Goal: Transaction & Acquisition: Purchase product/service

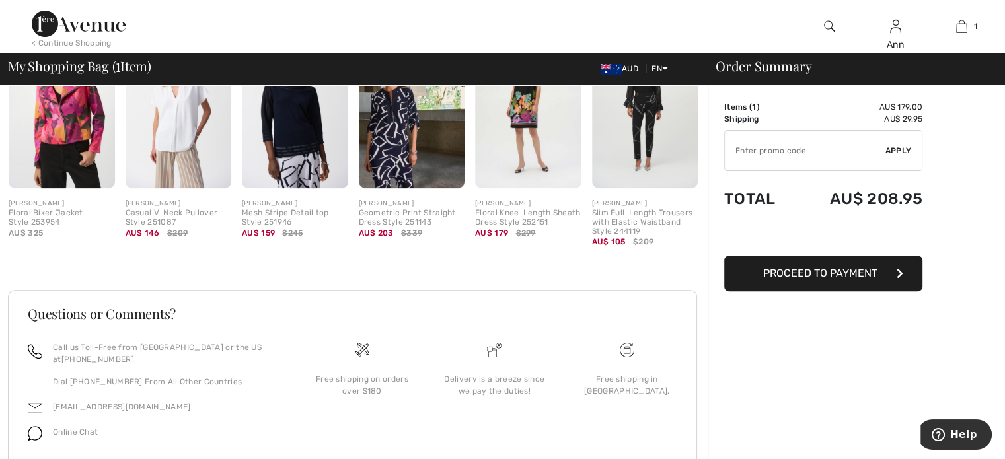
scroll to position [279, 0]
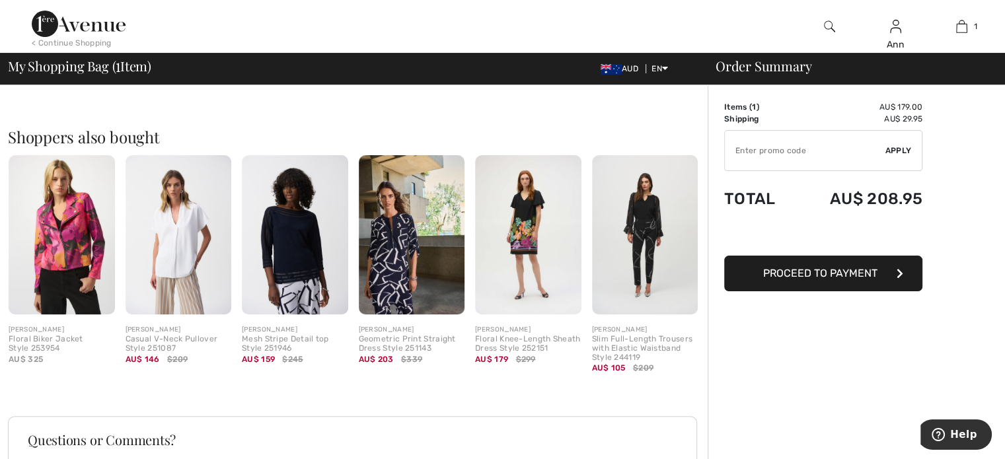
click at [304, 223] on img at bounding box center [295, 234] width 106 height 159
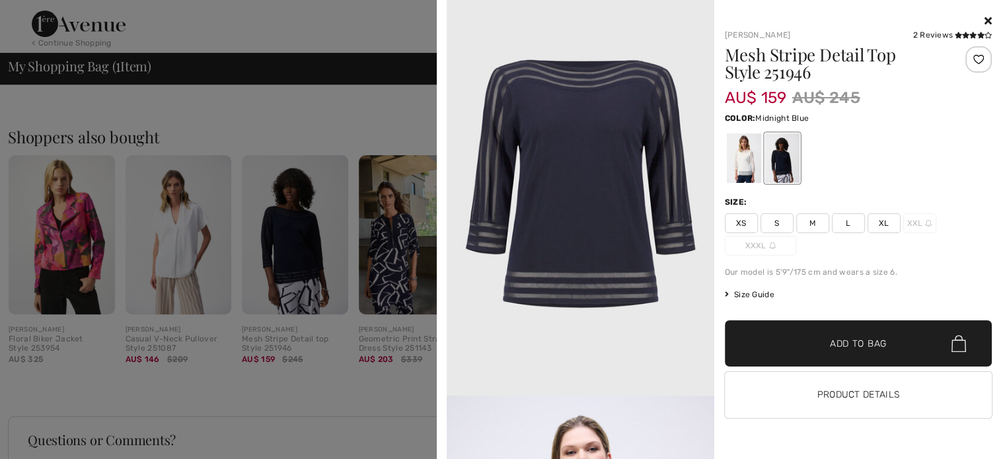
scroll to position [1893, 0]
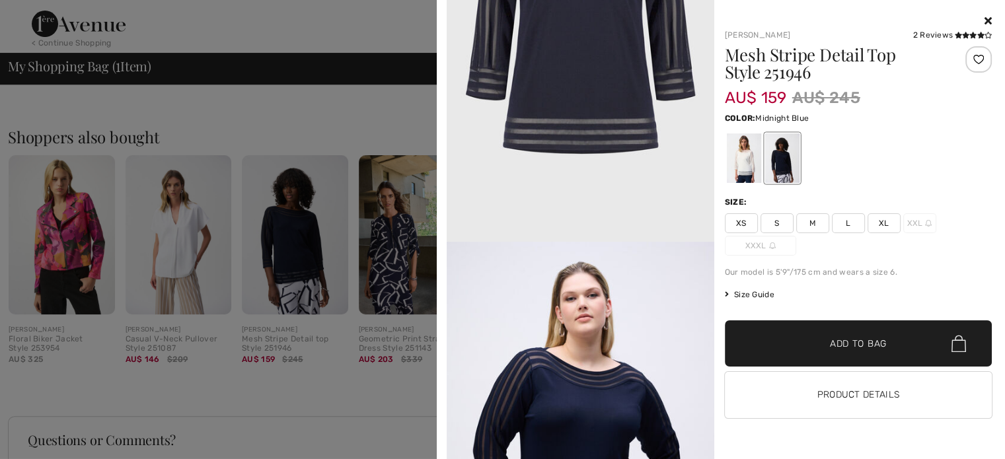
click at [199, 392] on div at bounding box center [502, 229] width 1005 height 459
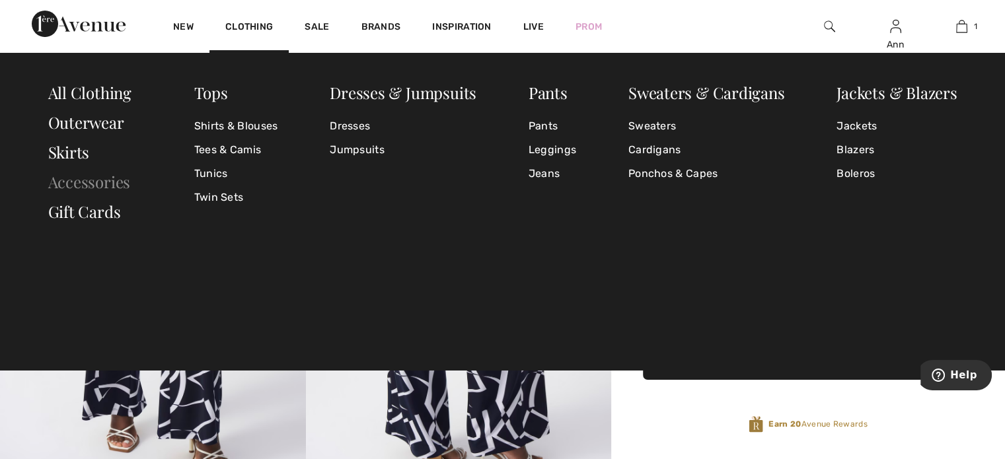
click at [98, 181] on link "Accessories" at bounding box center [89, 181] width 83 height 21
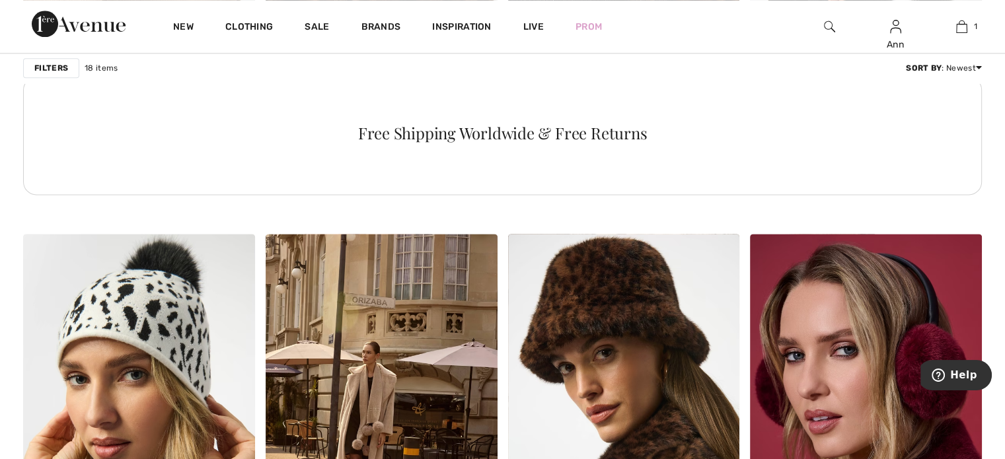
scroll to position [1673, 0]
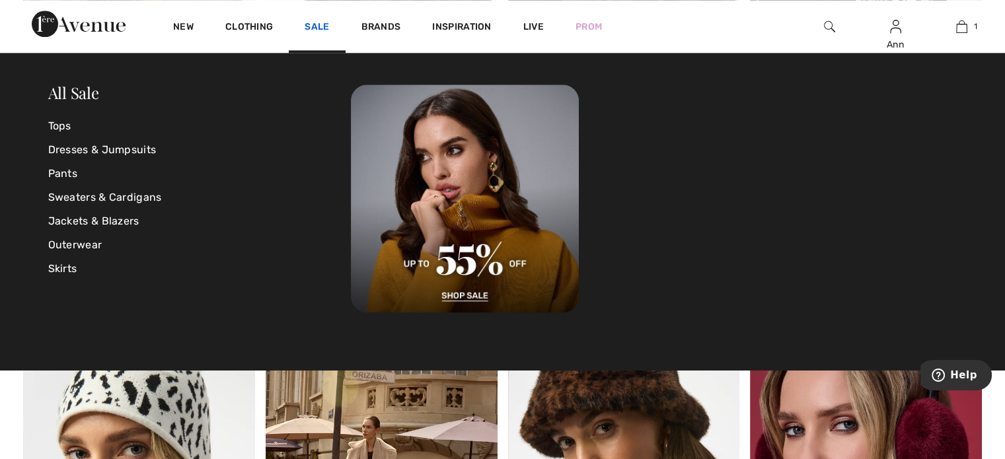
click at [314, 24] on link "Sale" at bounding box center [317, 28] width 24 height 14
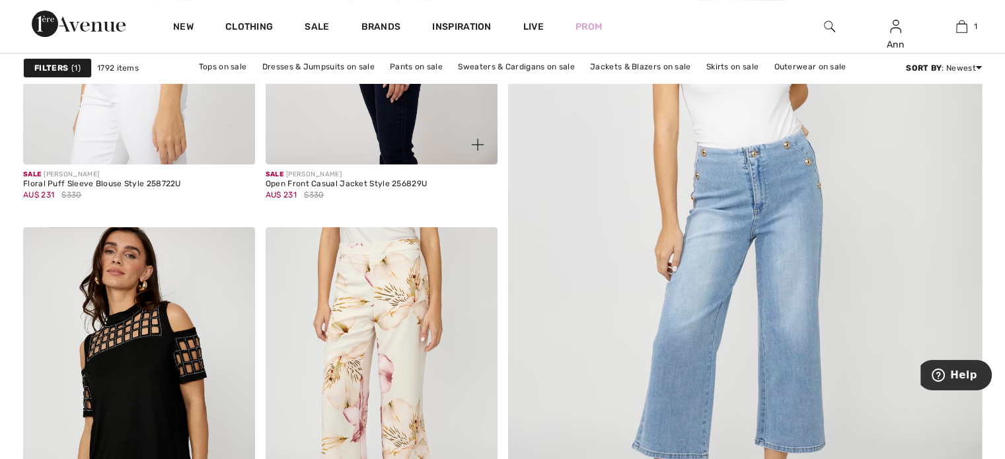
scroll to position [220, 0]
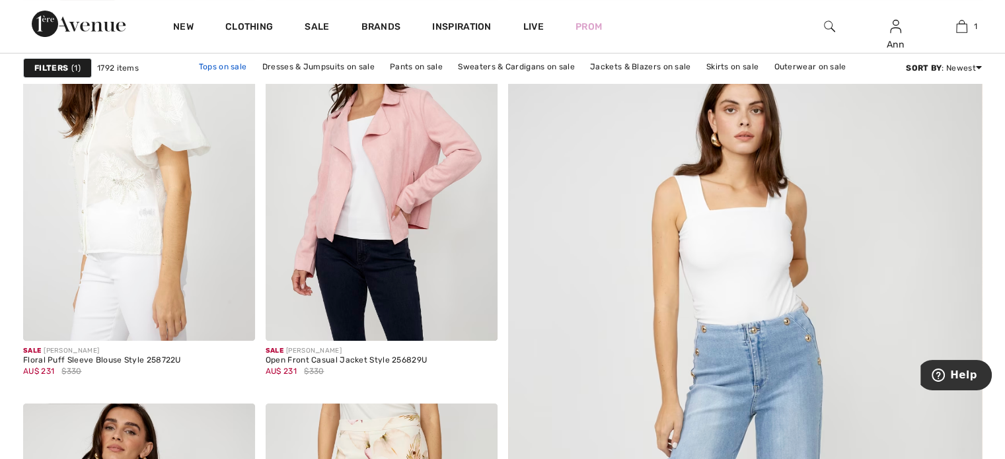
click at [225, 65] on link "Tops on sale" at bounding box center [222, 66] width 61 height 17
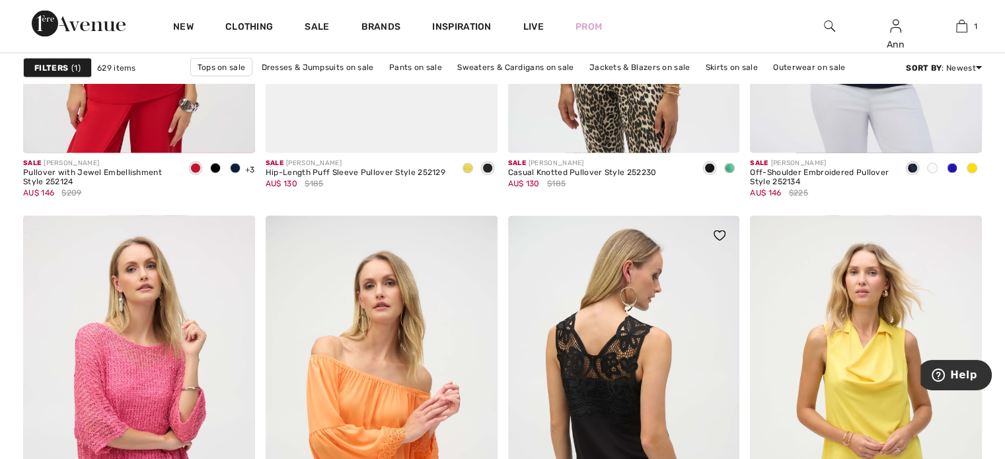
scroll to position [2752, 0]
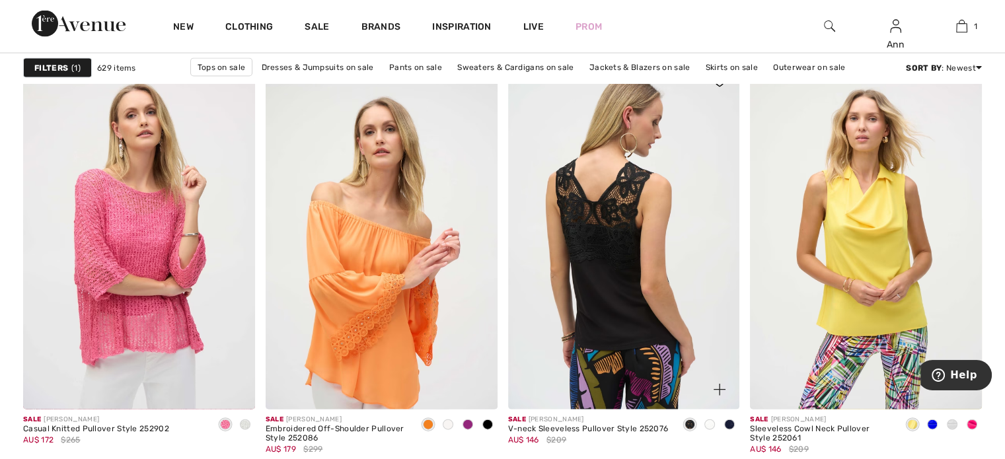
click at [653, 377] on img at bounding box center [624, 235] width 232 height 347
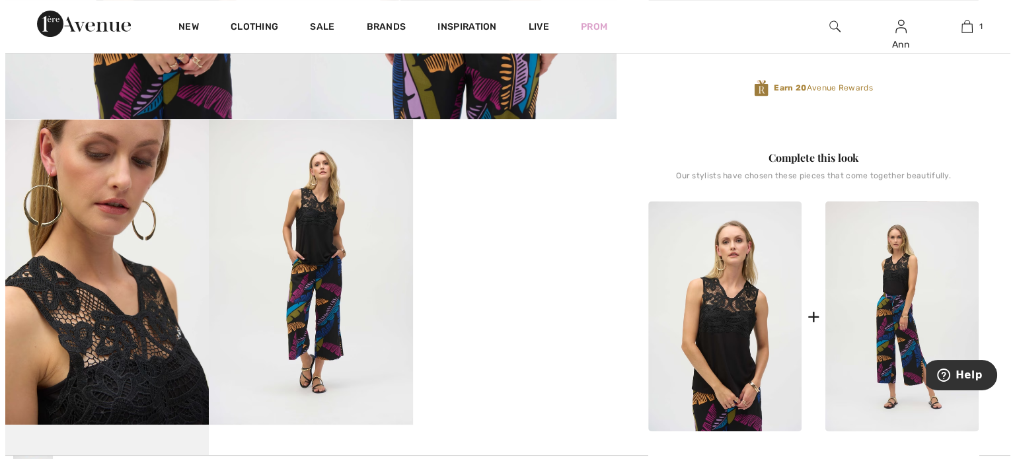
scroll to position [418, 0]
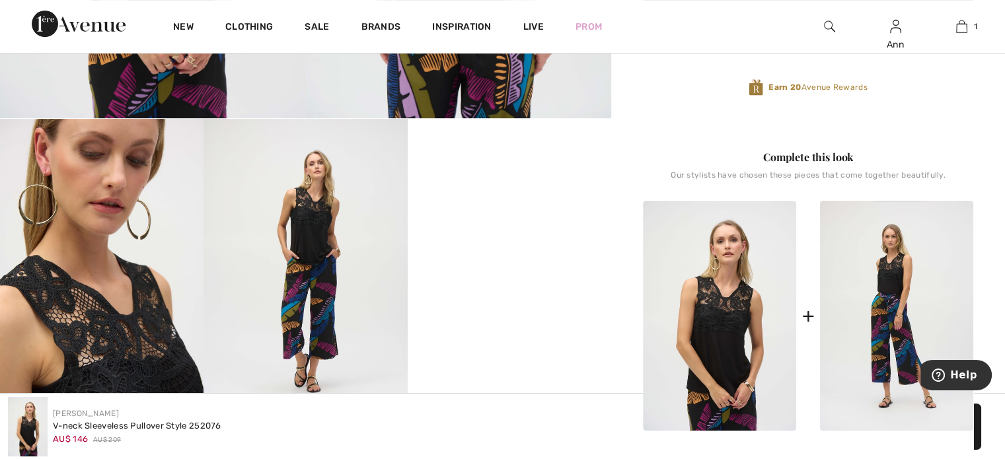
click at [326, 293] on img at bounding box center [304, 271] width 203 height 305
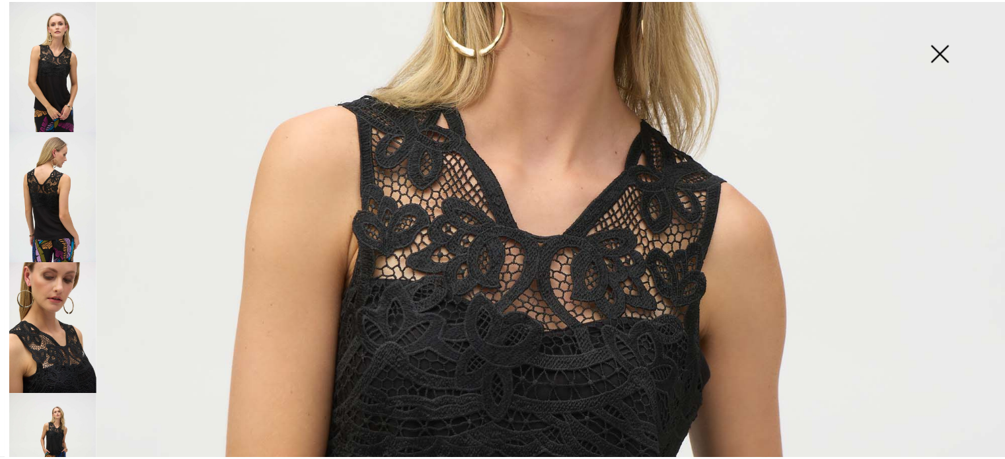
scroll to position [386, 0]
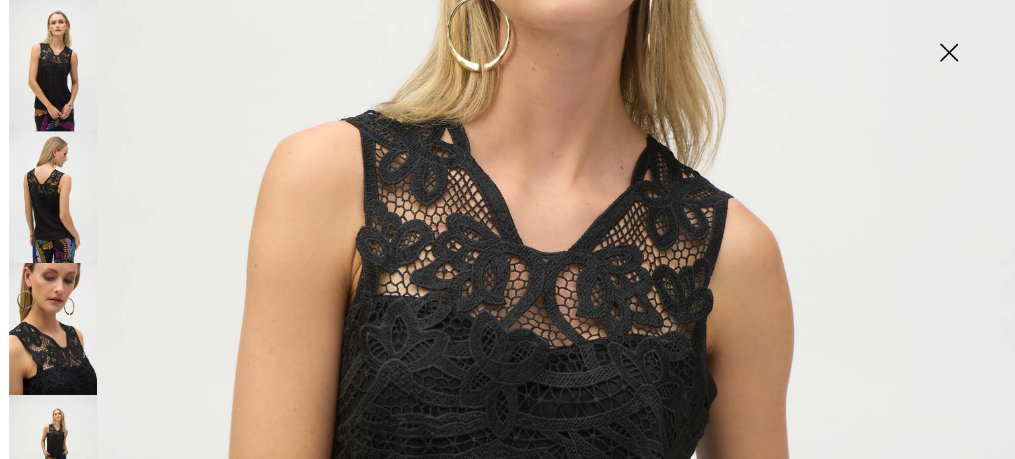
drag, startPoint x: 949, startPoint y: 51, endPoint x: 945, endPoint y: 57, distance: 7.1
click at [949, 51] on img at bounding box center [949, 54] width 66 height 68
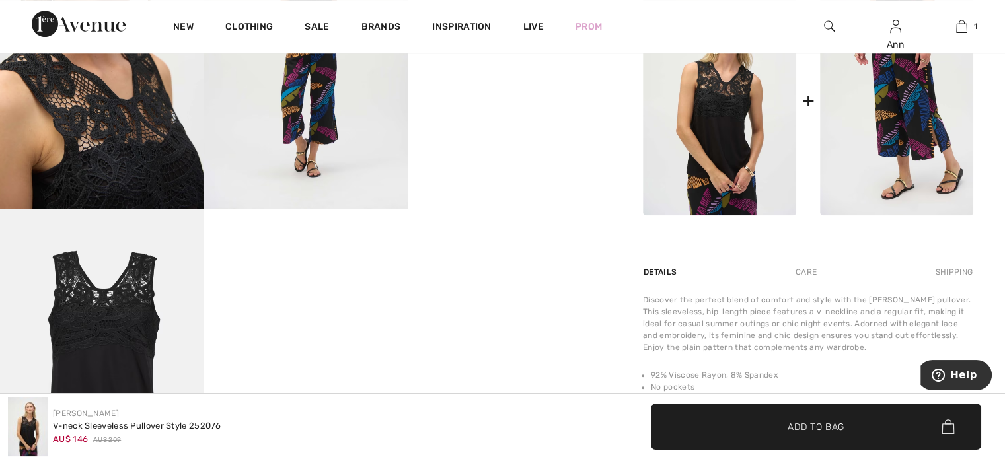
scroll to position [682, 0]
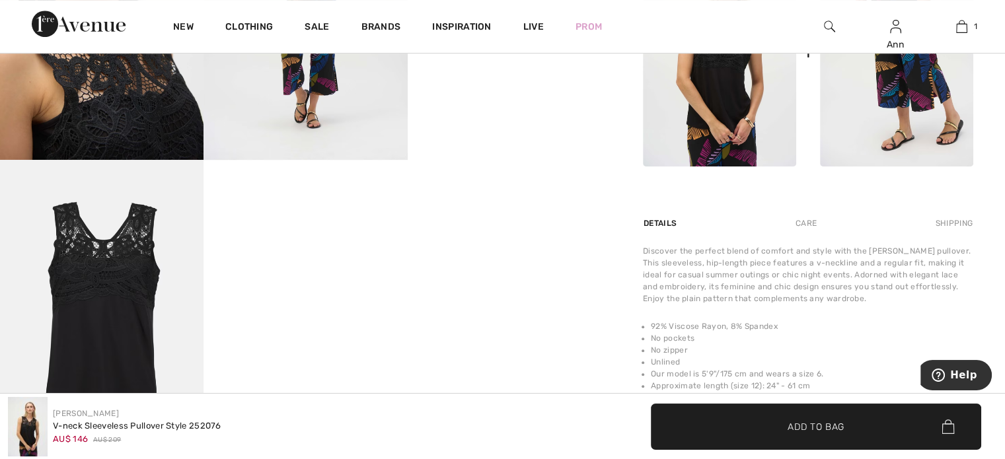
click at [901, 89] on img at bounding box center [896, 52] width 153 height 230
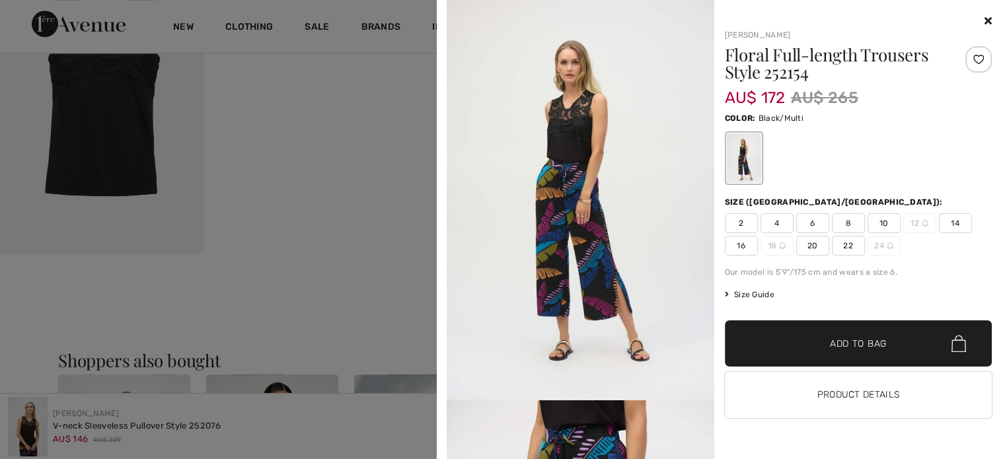
scroll to position [925, 0]
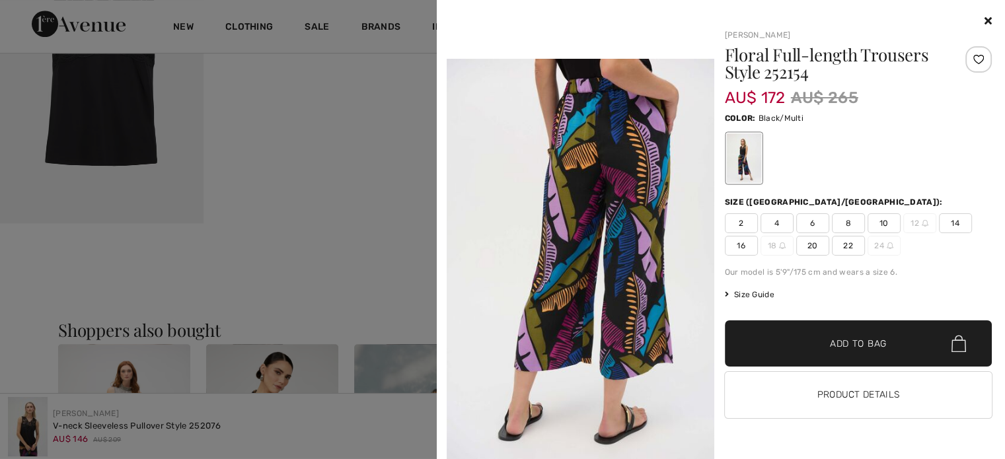
scroll to position [1196, 0]
click at [648, 244] on img at bounding box center [581, 259] width 268 height 400
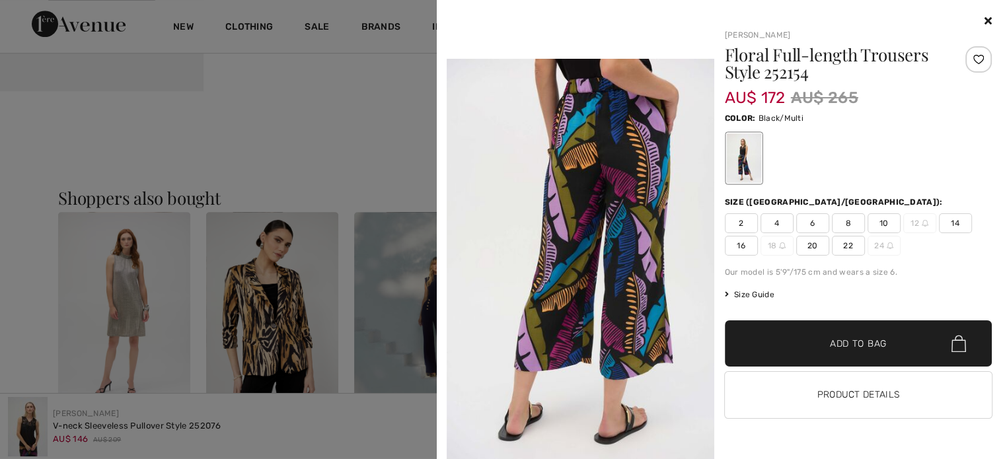
click at [988, 18] on icon at bounding box center [987, 20] width 7 height 11
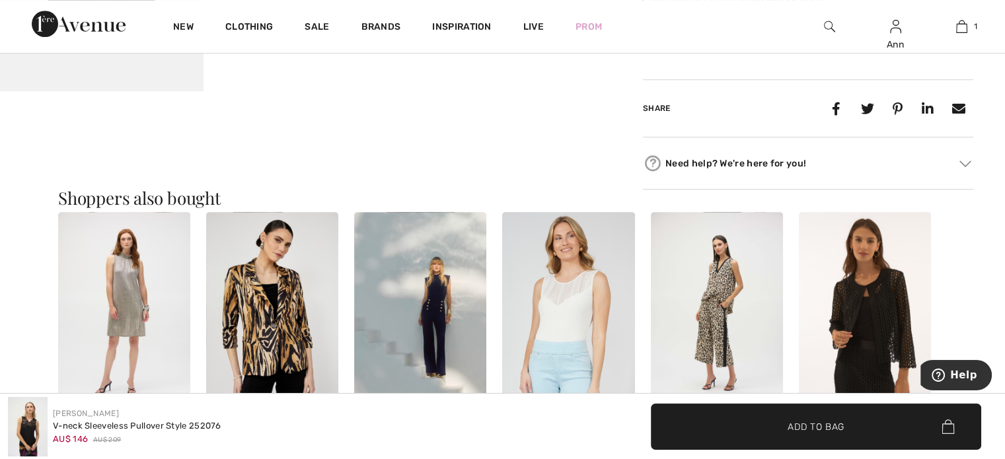
click at [36, 419] on img at bounding box center [28, 426] width 40 height 59
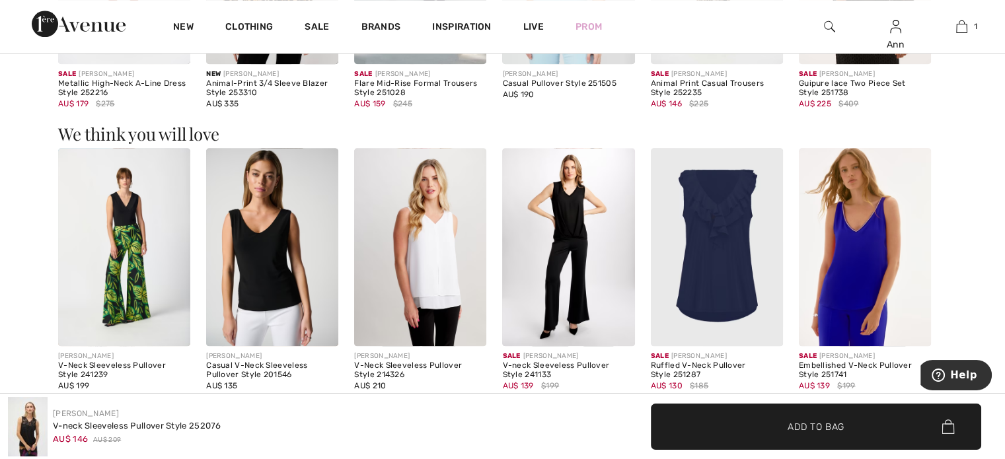
scroll to position [1409, 0]
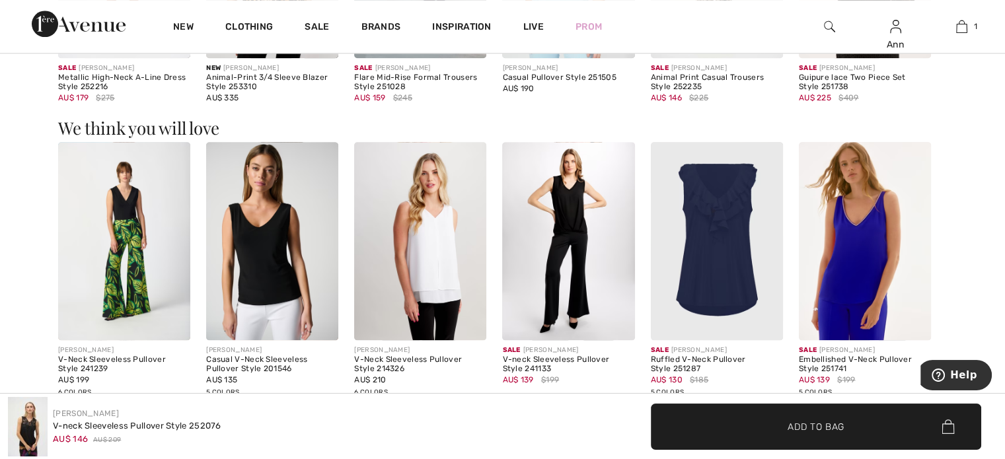
click at [122, 184] on img at bounding box center [124, 241] width 132 height 198
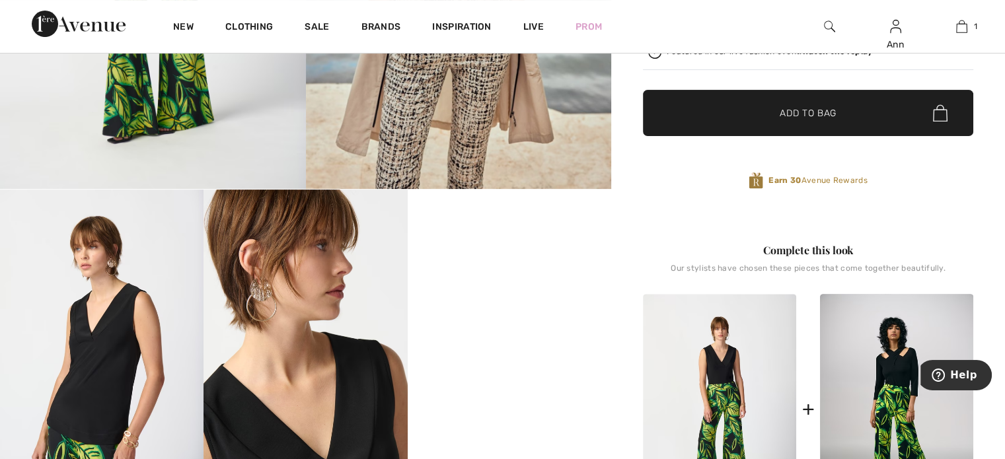
scroll to position [462, 0]
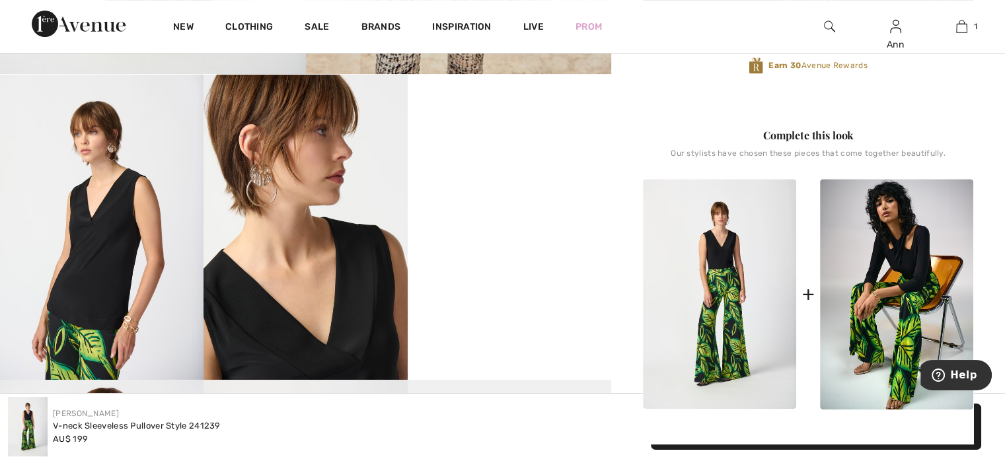
click at [904, 248] on img at bounding box center [896, 294] width 153 height 231
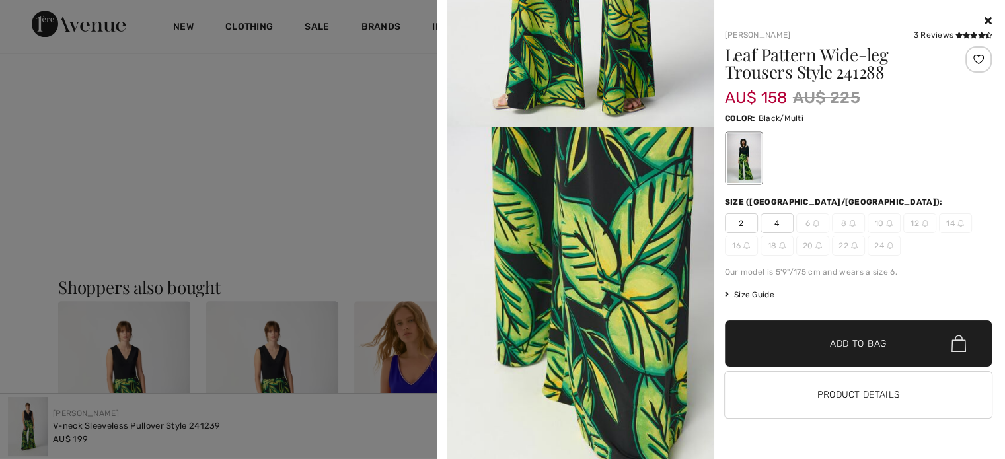
scroll to position [1343, 0]
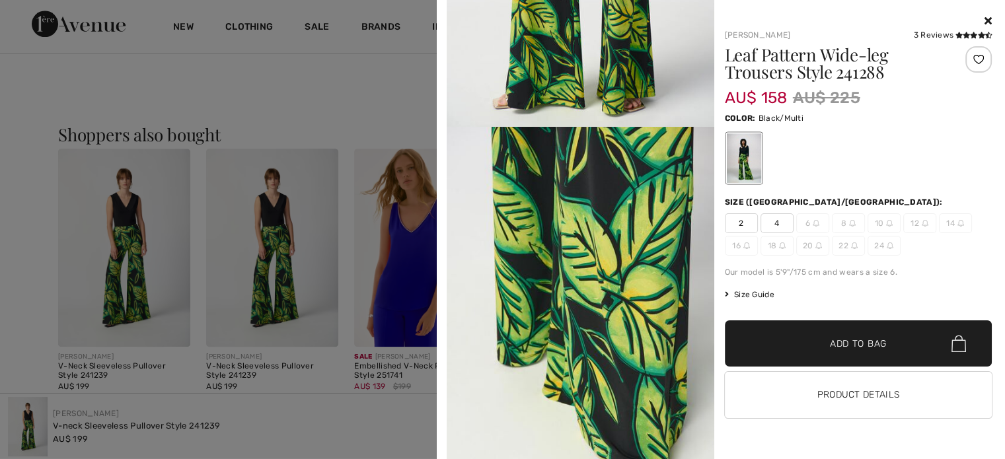
click at [412, 244] on div at bounding box center [502, 229] width 1005 height 459
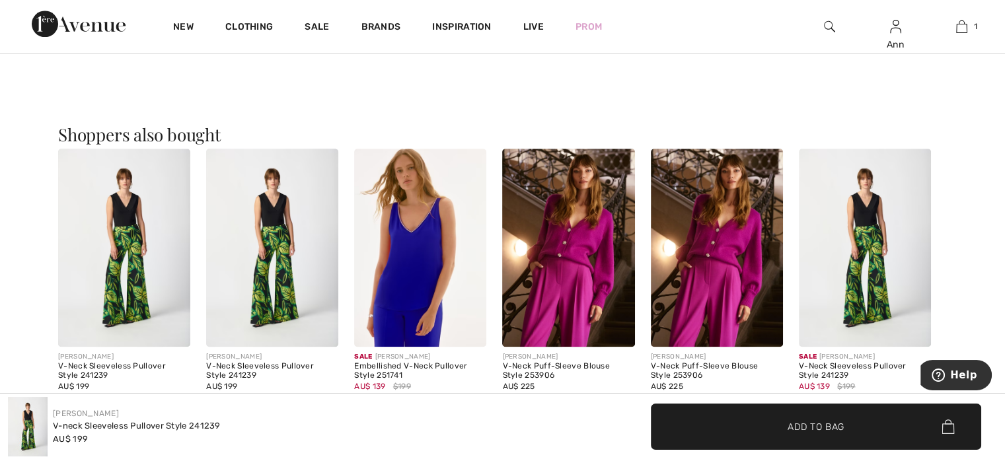
click at [425, 305] on img at bounding box center [420, 248] width 132 height 198
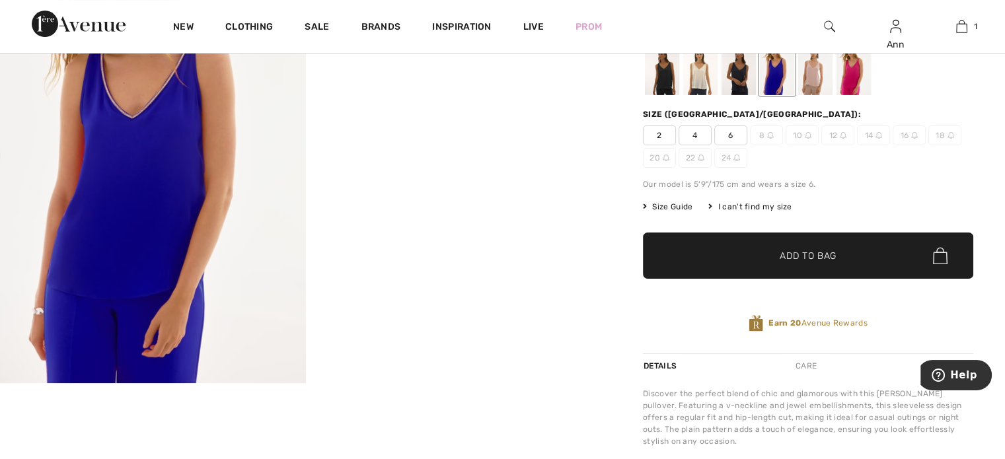
scroll to position [154, 0]
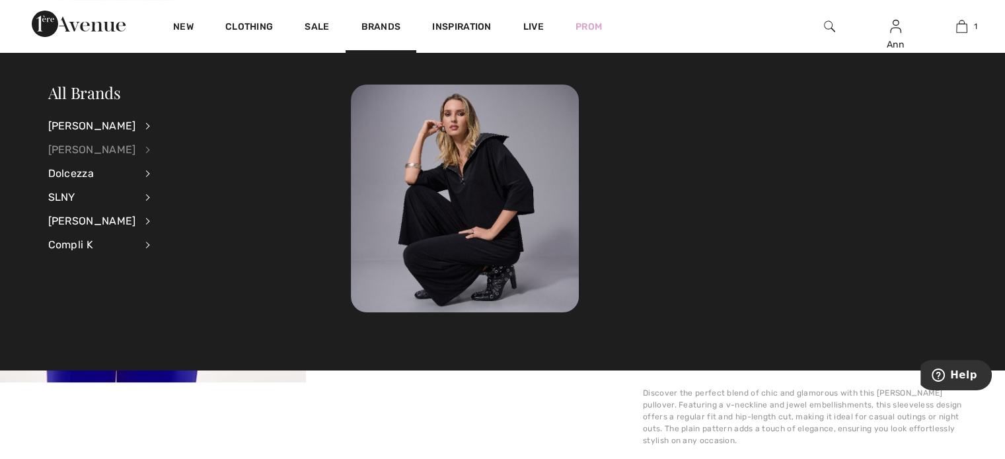
click at [80, 150] on div "[PERSON_NAME]" at bounding box center [92, 150] width 88 height 24
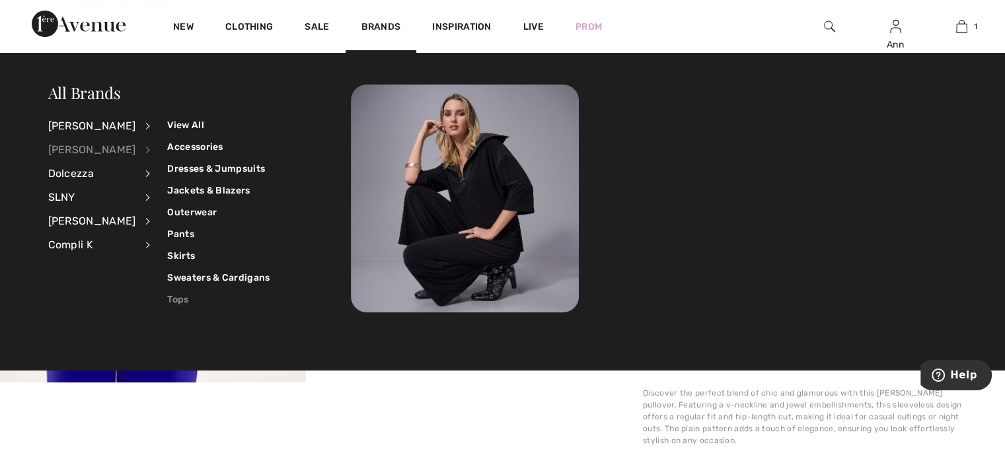
click at [169, 298] on link "Tops" at bounding box center [218, 300] width 102 height 22
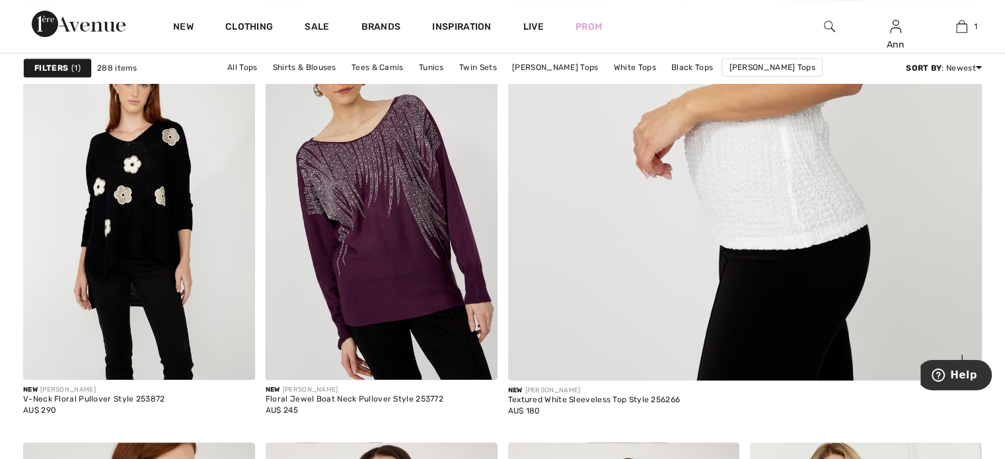
scroll to position [506, 0]
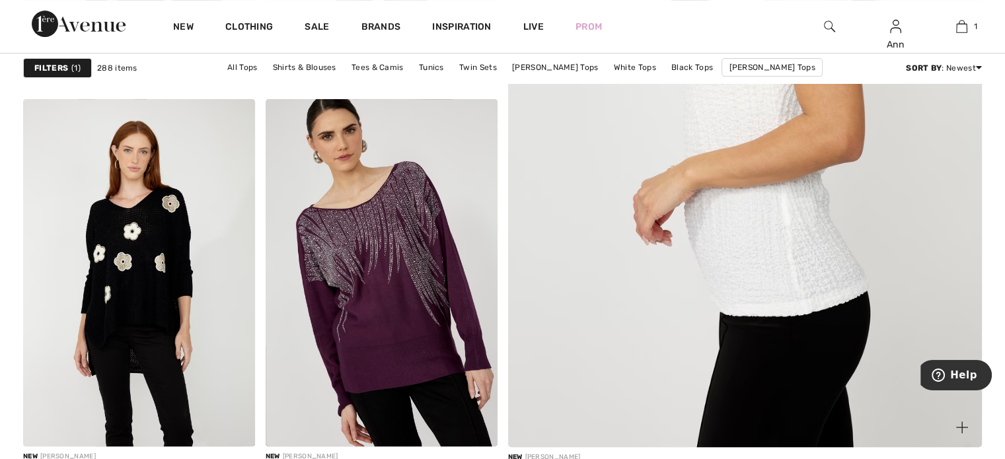
click at [741, 220] on img at bounding box center [744, 115] width 569 height 853
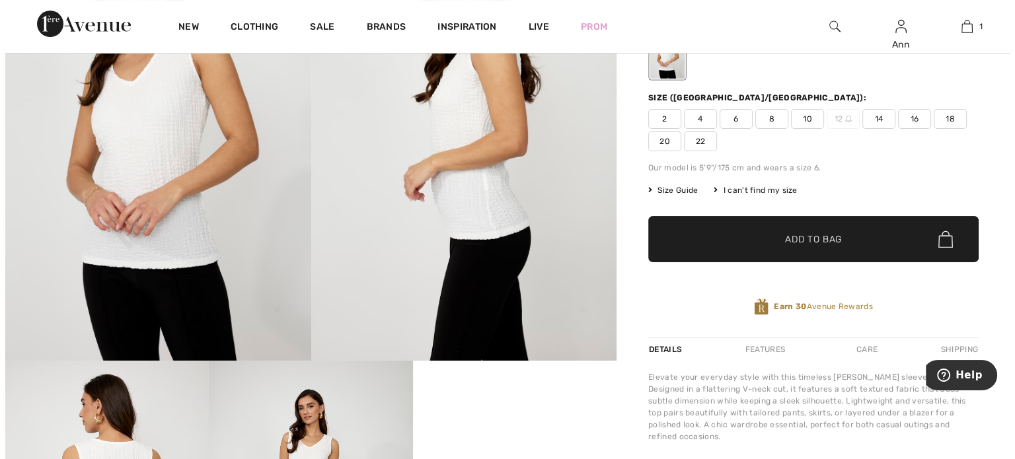
scroll to position [264, 0]
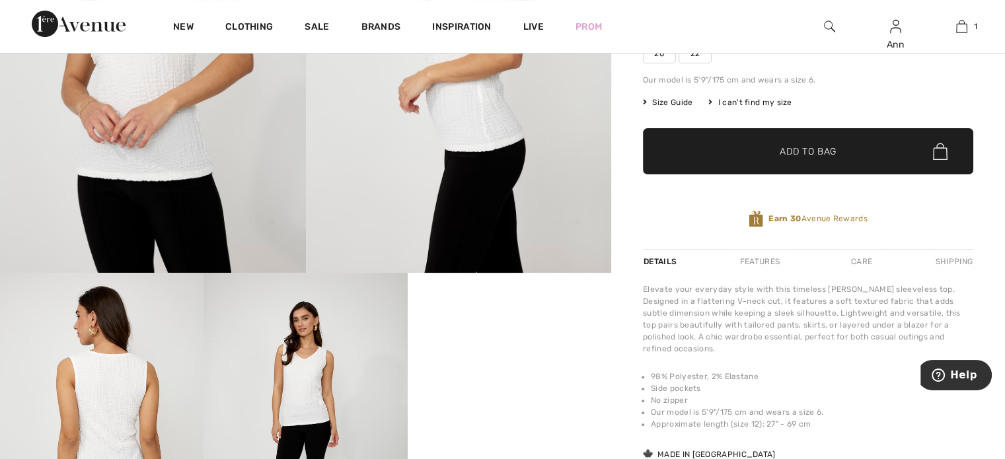
click at [105, 390] on img at bounding box center [101, 425] width 203 height 305
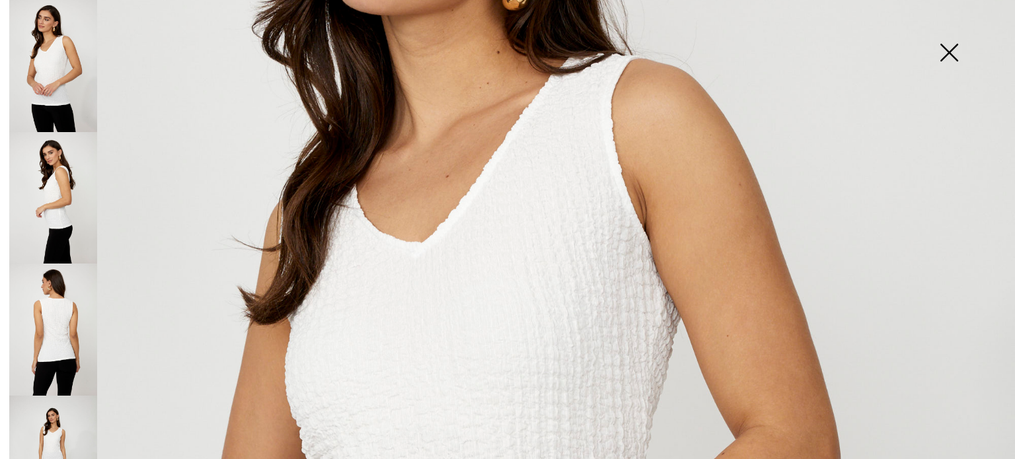
scroll to position [484, 0]
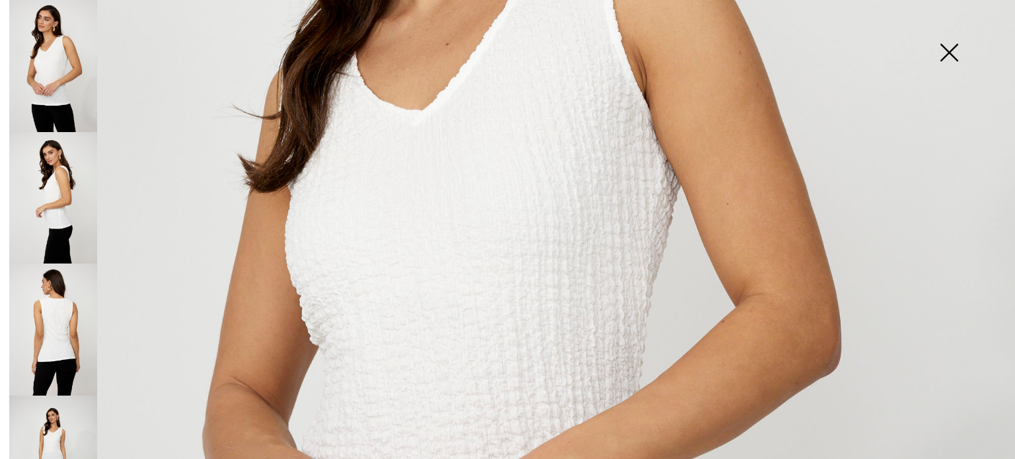
click at [55, 310] on img at bounding box center [53, 330] width 88 height 132
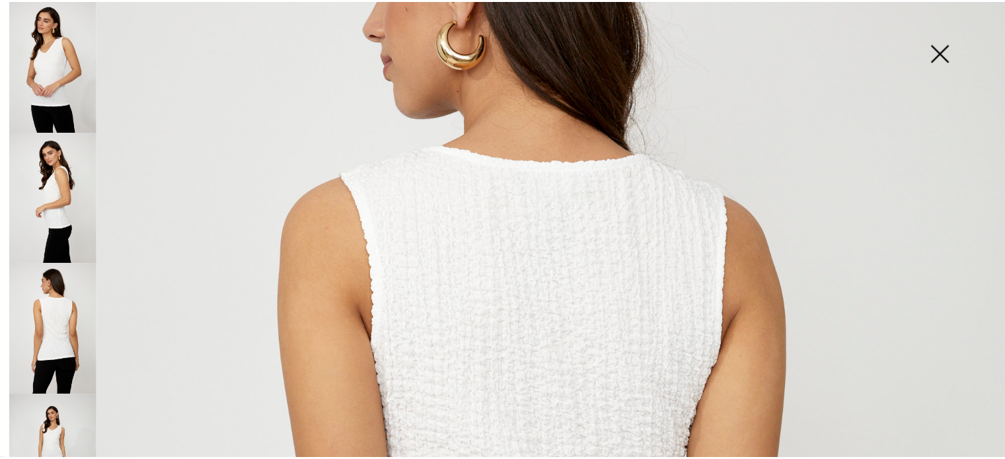
scroll to position [242, 0]
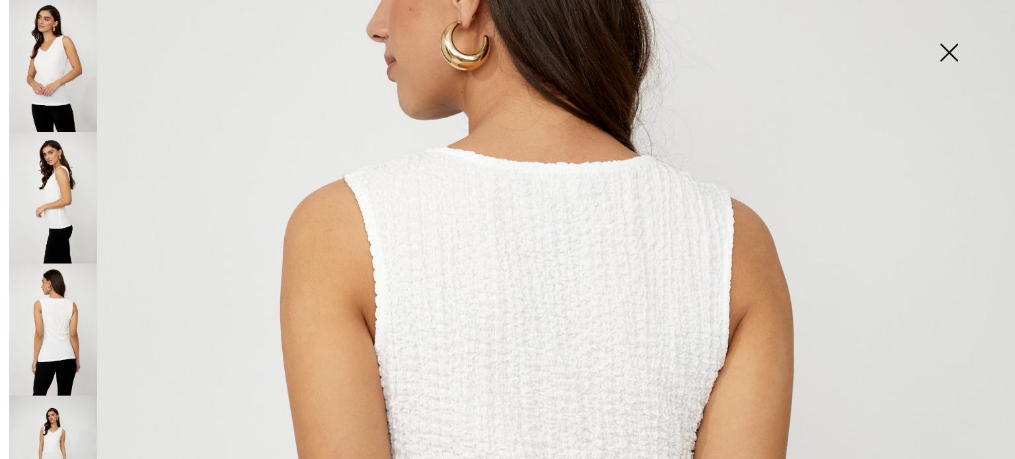
click at [950, 47] on img at bounding box center [949, 54] width 66 height 68
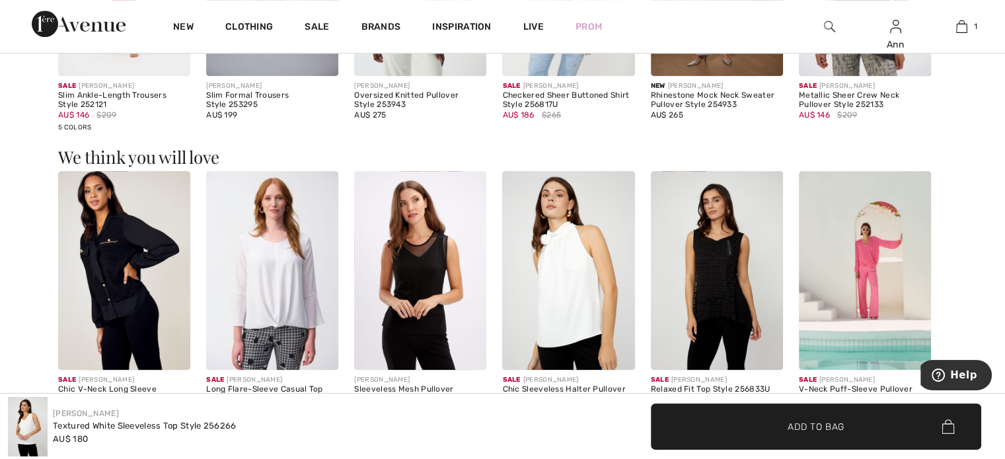
scroll to position [1013, 0]
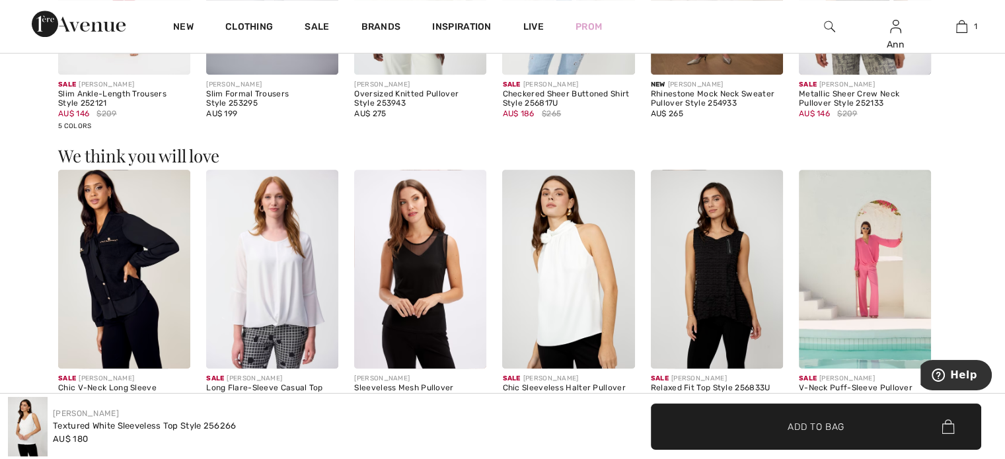
click at [717, 271] on img at bounding box center [717, 269] width 132 height 198
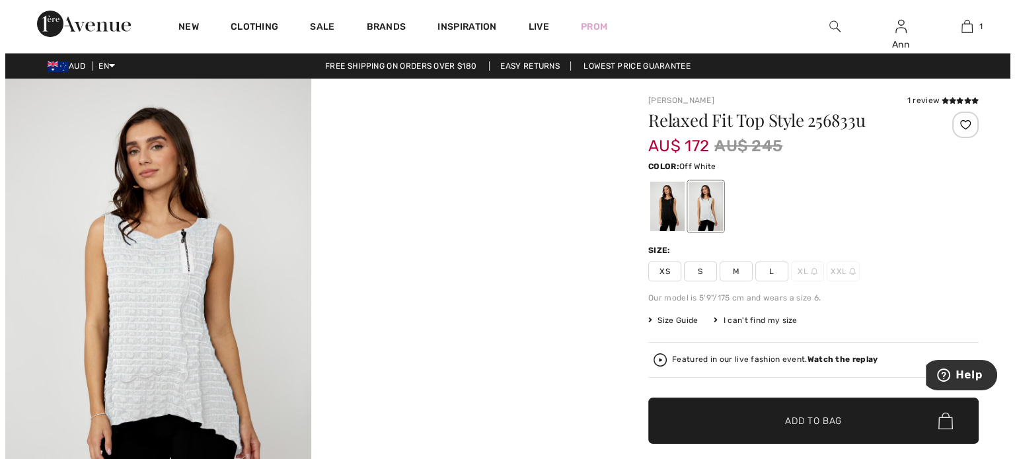
scroll to position [110, 0]
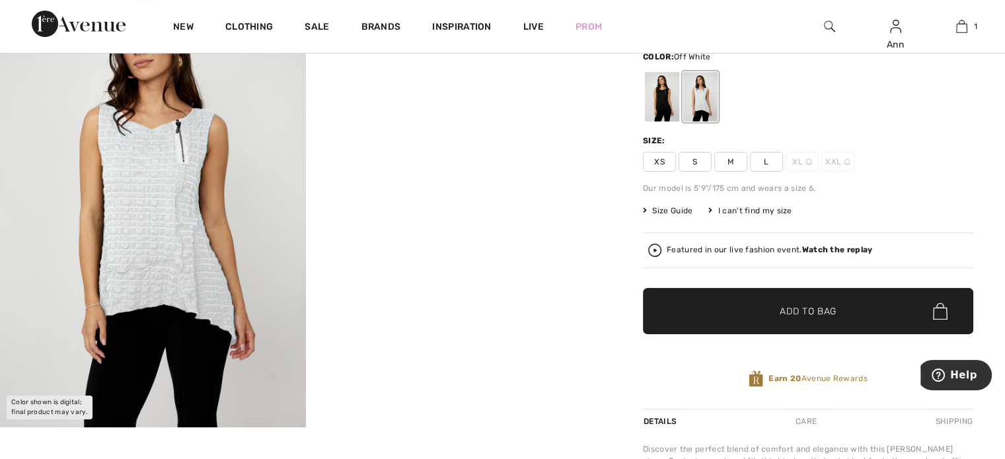
click at [219, 235] on img at bounding box center [153, 198] width 306 height 458
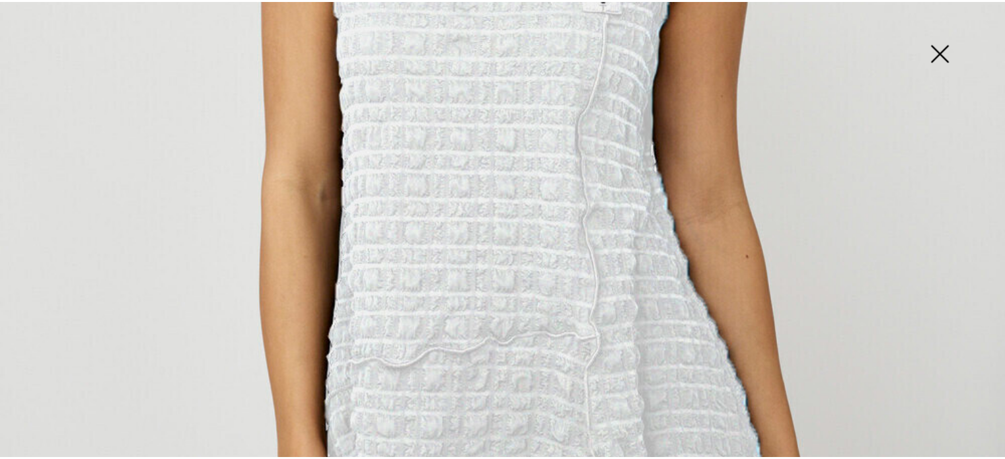
scroll to position [815, 0]
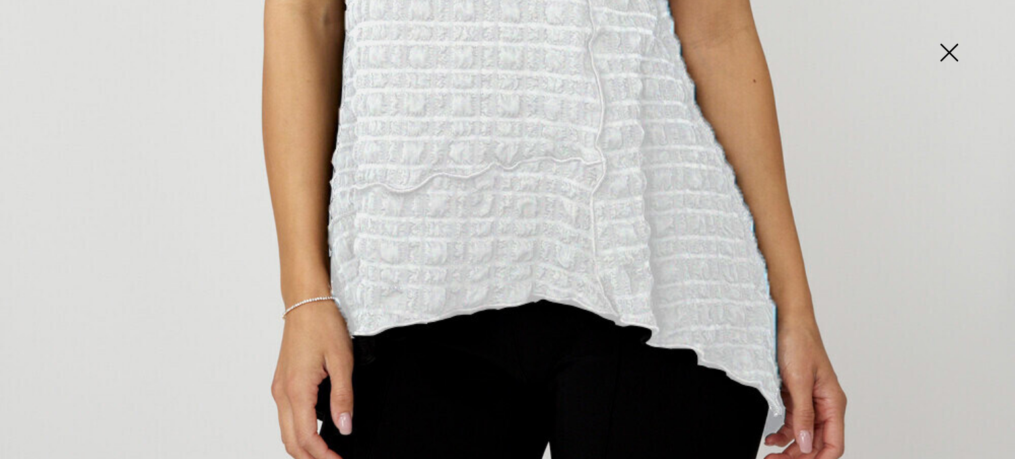
click at [951, 54] on img at bounding box center [949, 54] width 66 height 68
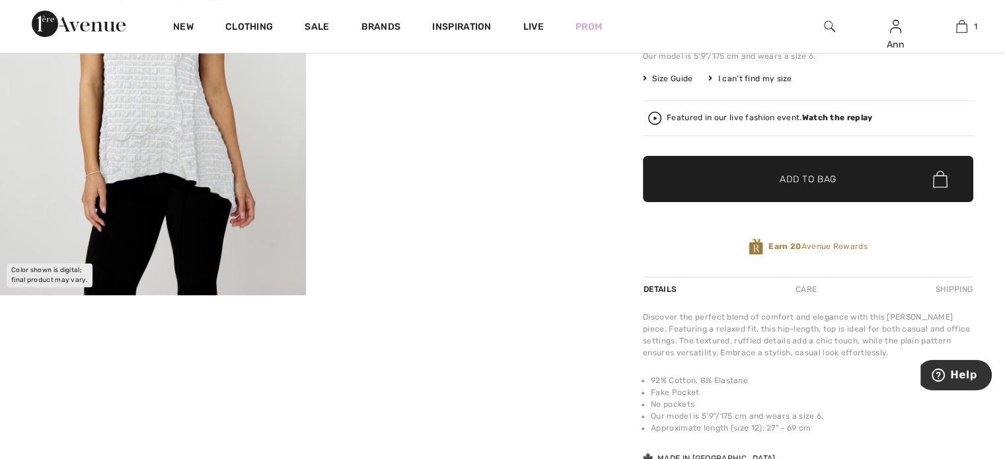
scroll to position [418, 0]
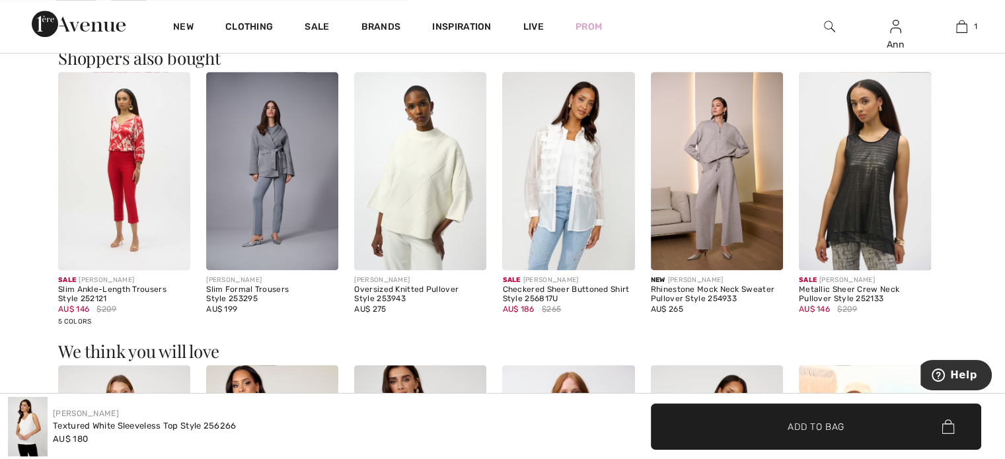
scroll to position [815, 0]
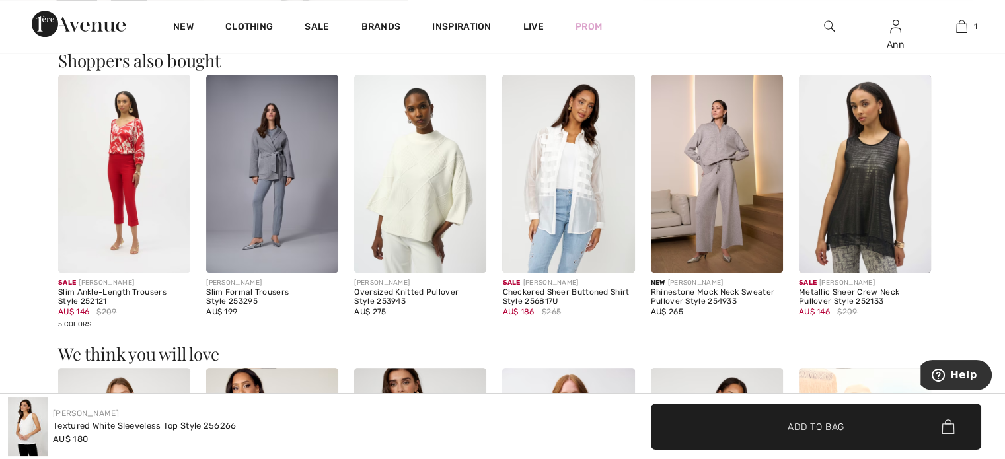
click at [826, 24] on img at bounding box center [829, 26] width 11 height 16
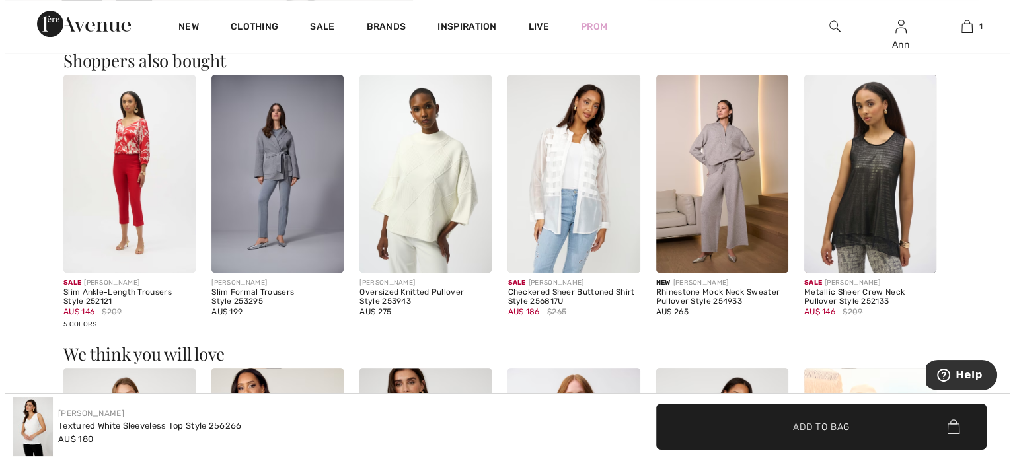
scroll to position [827, 0]
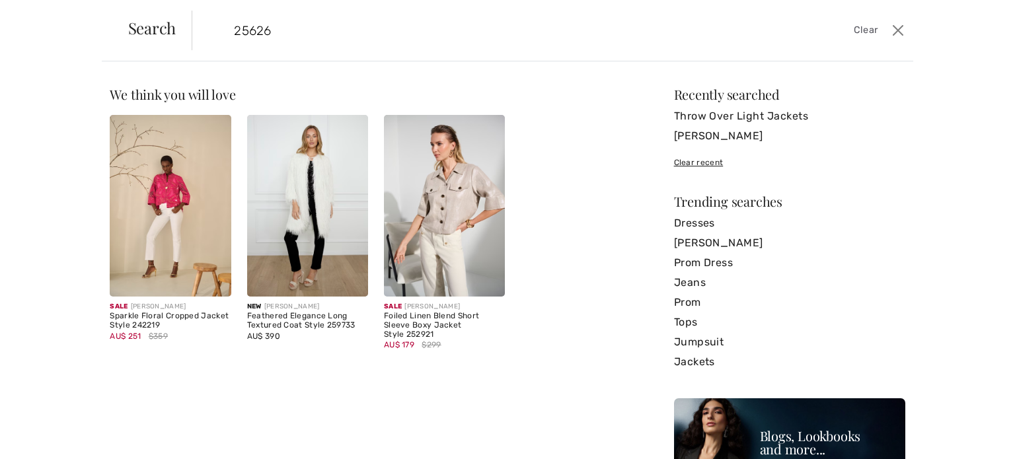
type input "256266"
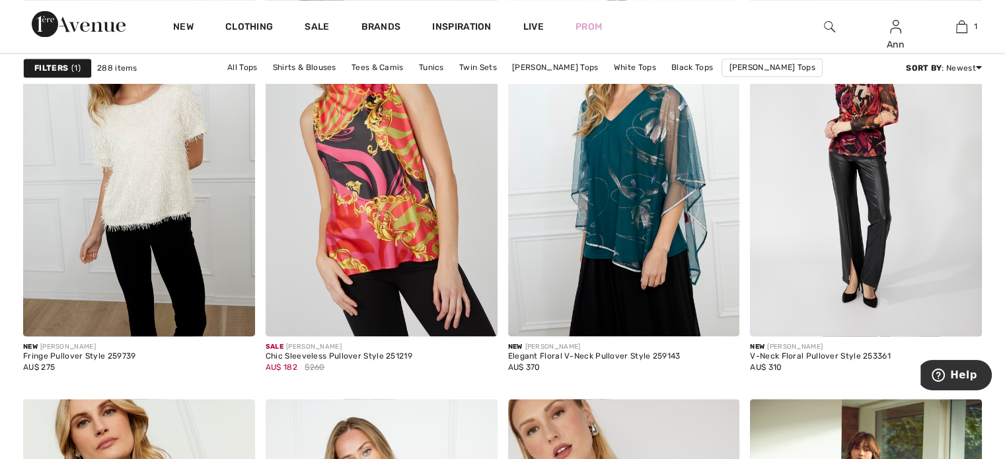
scroll to position [2510, 0]
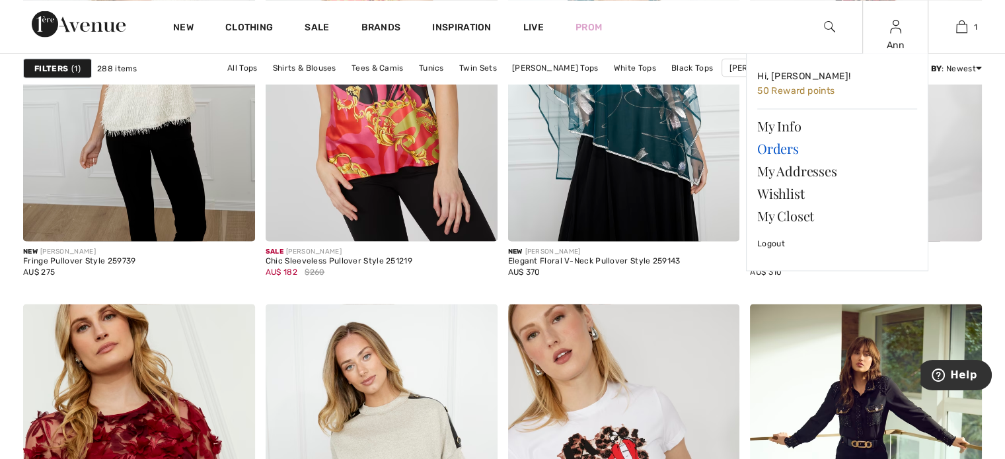
click at [772, 145] on link "Orders" at bounding box center [837, 148] width 160 height 22
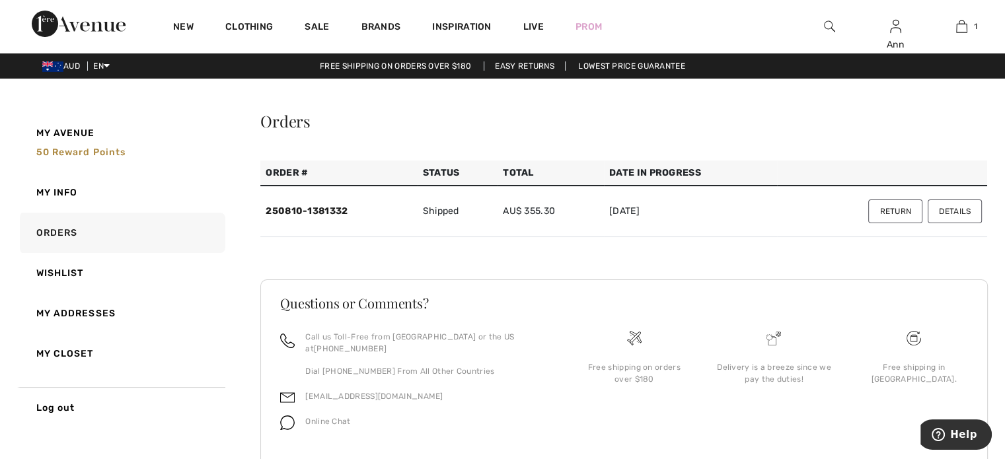
click at [970, 213] on button "Details" at bounding box center [954, 212] width 54 height 24
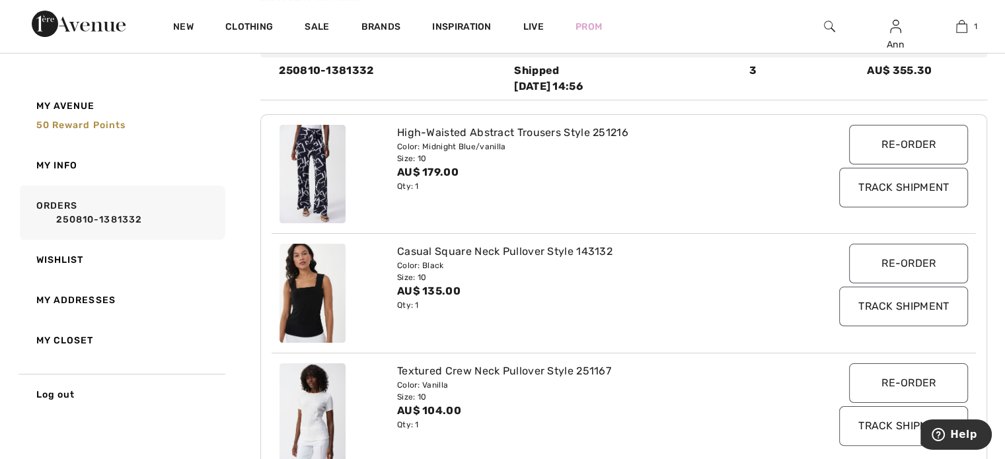
scroll to position [198, 0]
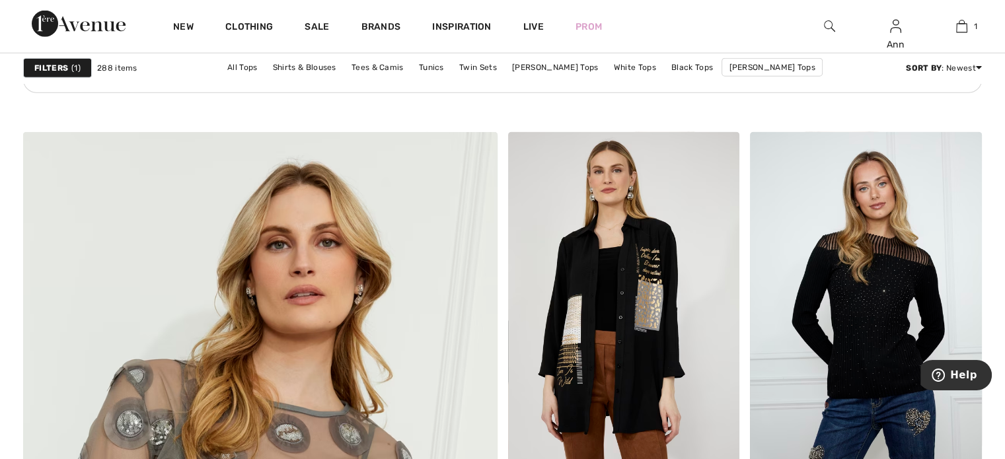
scroll to position [3259, 0]
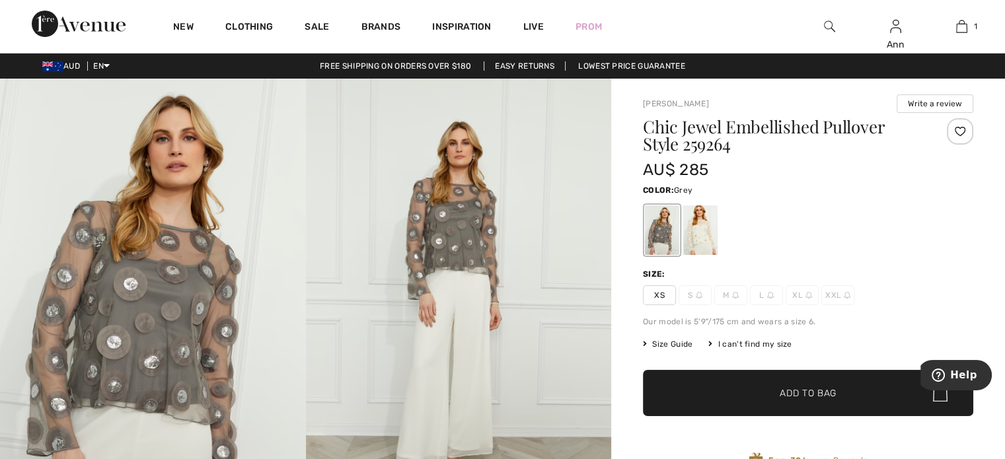
click at [174, 155] on img at bounding box center [153, 308] width 306 height 458
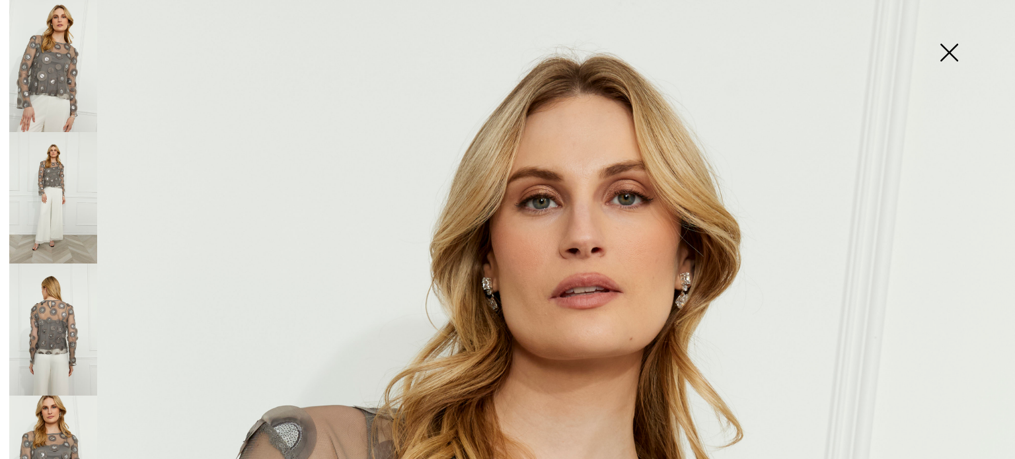
click at [947, 45] on img at bounding box center [949, 54] width 66 height 68
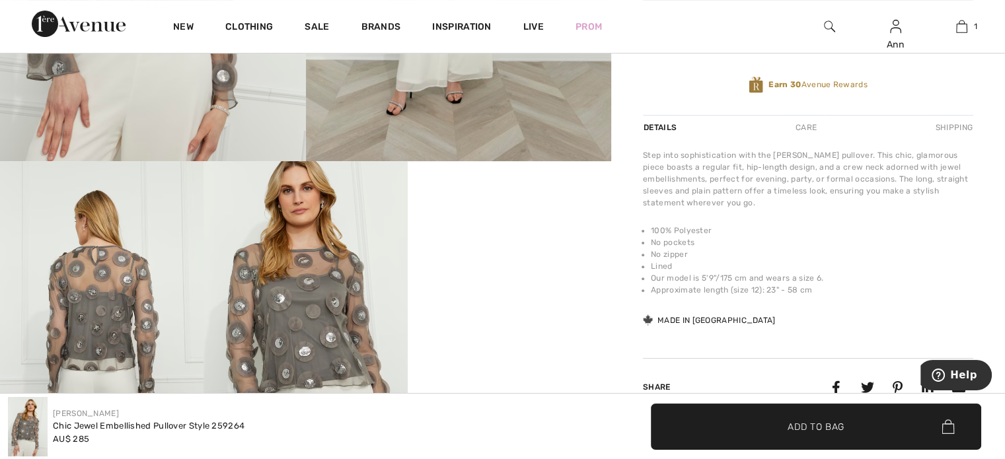
scroll to position [308, 0]
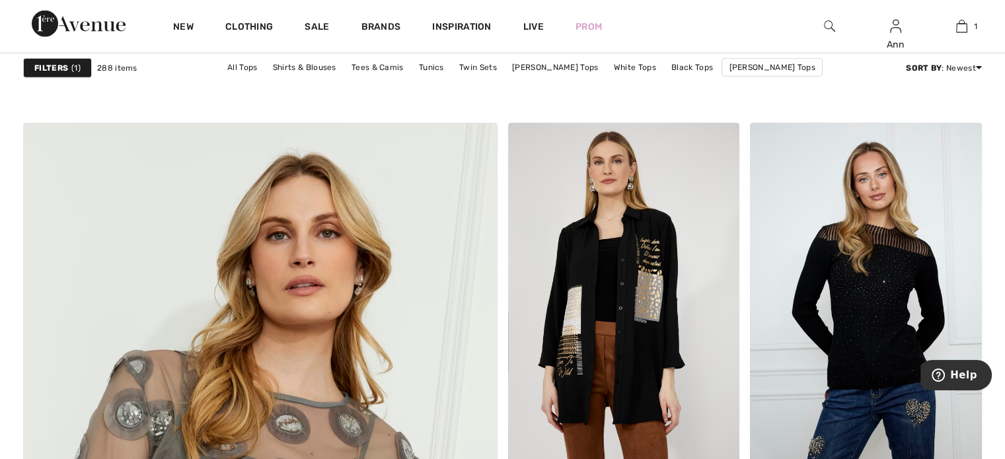
click at [824, 23] on img at bounding box center [829, 26] width 11 height 16
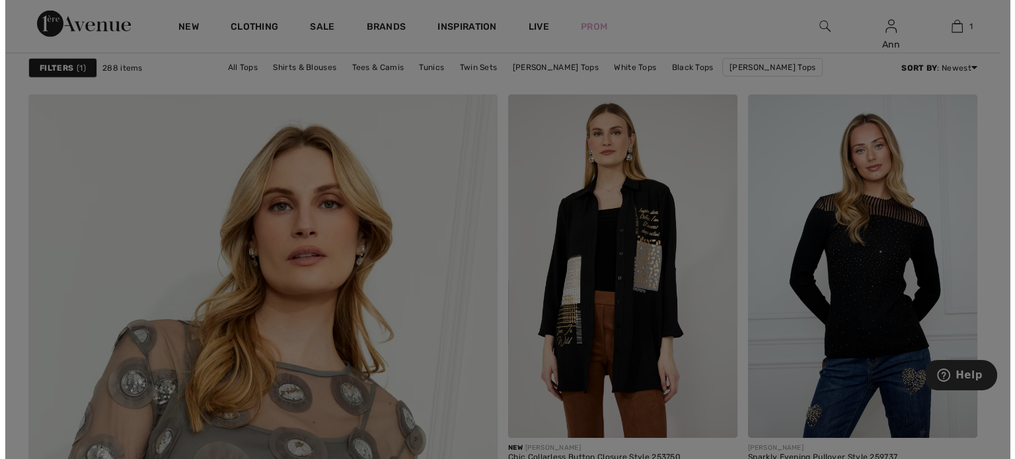
scroll to position [3287, 0]
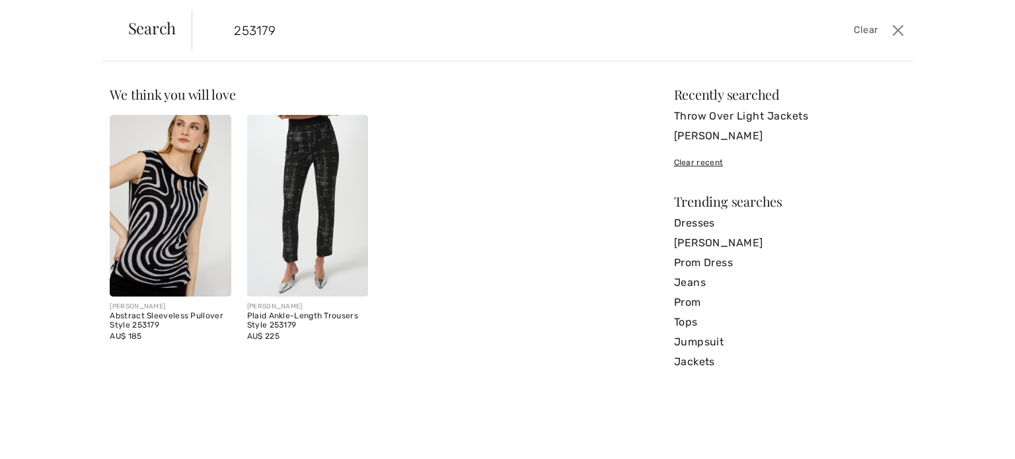
type input "253179"
click at [164, 227] on img at bounding box center [170, 206] width 121 height 182
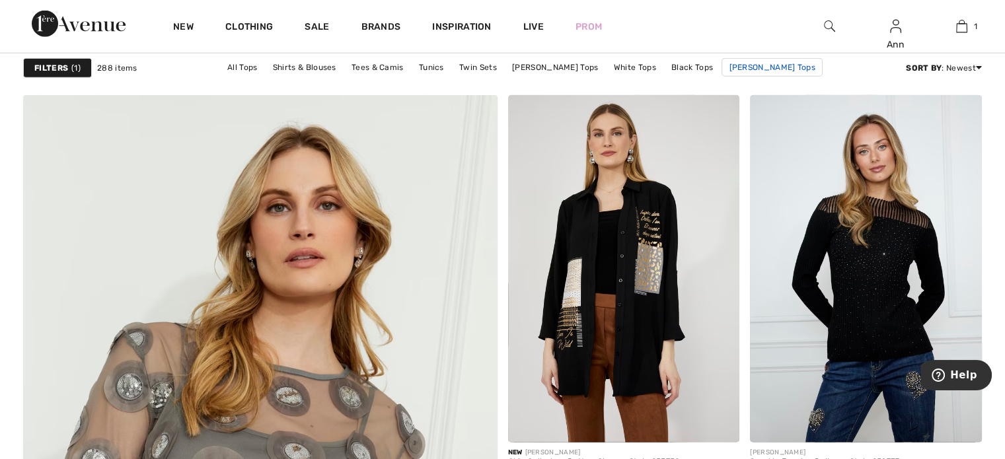
click at [739, 65] on link "Frank Lyman Tops" at bounding box center [771, 67] width 100 height 18
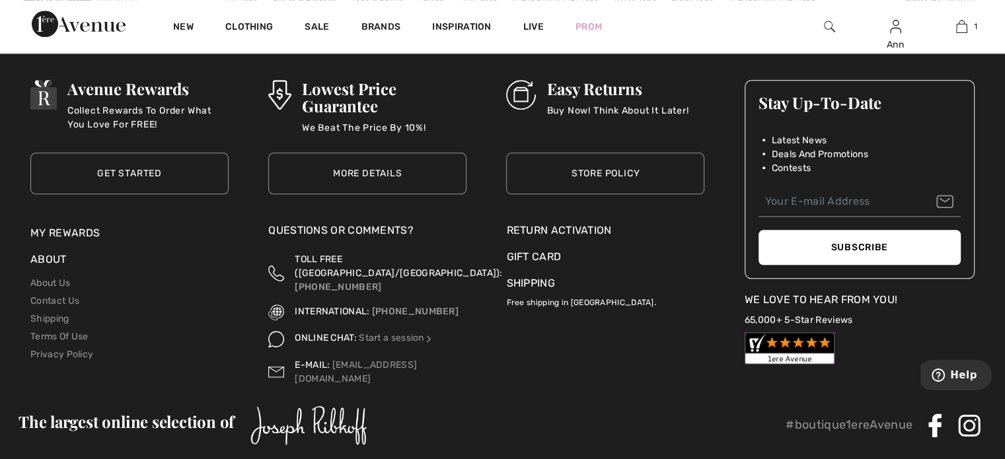
scroll to position [6599, 0]
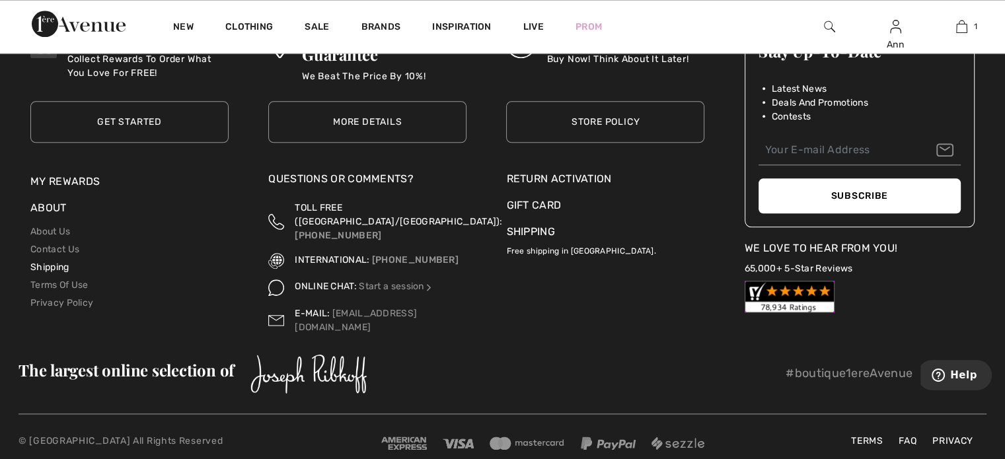
click at [46, 264] on link "Shipping" at bounding box center [49, 267] width 38 height 11
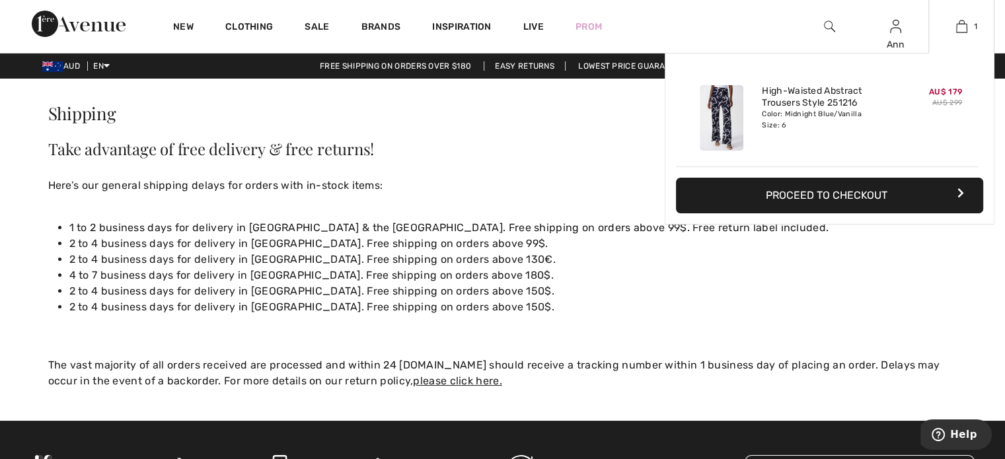
click at [852, 195] on button "Proceed to Checkout" at bounding box center [829, 196] width 307 height 36
